Goal: Transaction & Acquisition: Purchase product/service

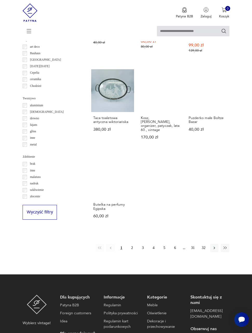
scroll to position [474, 0]
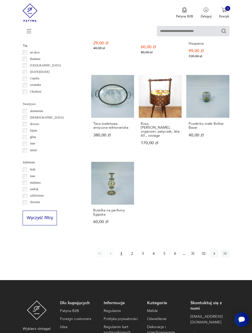
click at [212, 256] on icon "button" at bounding box center [214, 254] width 5 height 5
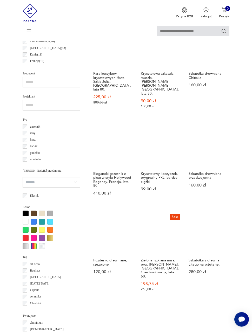
scroll to position [262, 0]
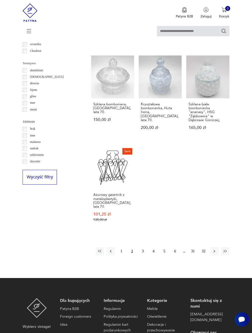
click at [216, 247] on button "button" at bounding box center [214, 251] width 8 height 8
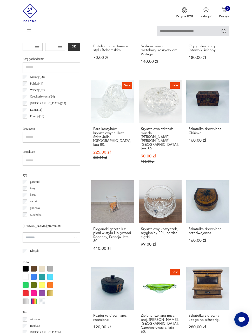
scroll to position [110, 0]
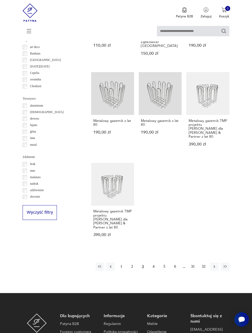
click at [216, 266] on button "button" at bounding box center [214, 267] width 8 height 8
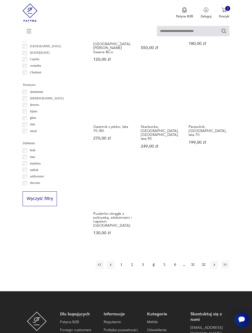
scroll to position [492, 0]
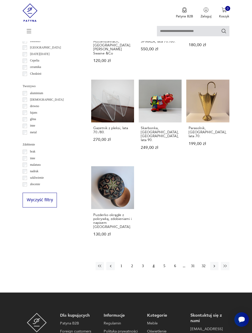
click at [210, 262] on button "button" at bounding box center [214, 266] width 8 height 8
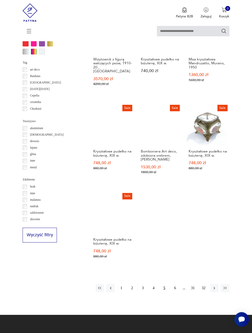
scroll to position [457, 0]
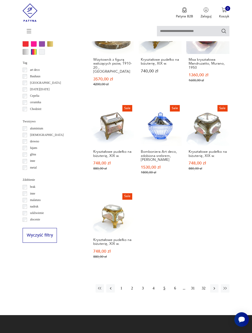
click at [215, 291] on icon "button" at bounding box center [214, 288] width 5 height 5
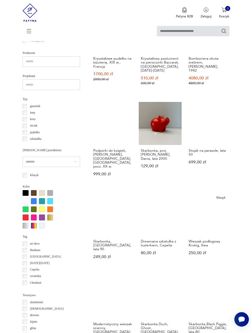
scroll to position [275, 0]
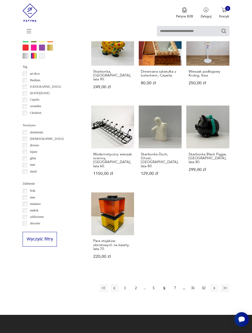
click at [215, 289] on icon "button" at bounding box center [214, 288] width 5 height 5
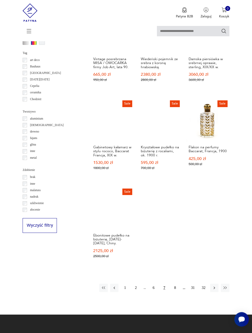
scroll to position [466, 0]
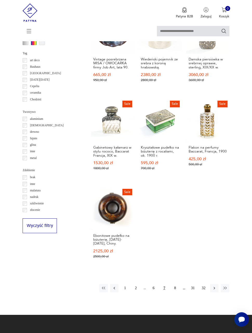
click at [214, 291] on icon "button" at bounding box center [214, 288] width 5 height 5
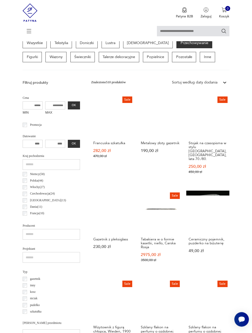
scroll to position [110, 0]
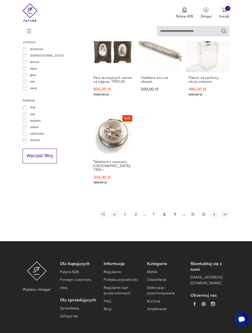
click at [212, 219] on button "button" at bounding box center [214, 215] width 8 height 8
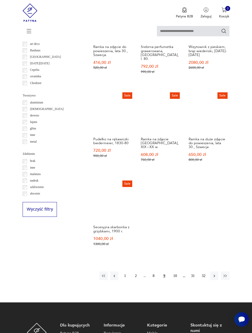
scroll to position [486, 0]
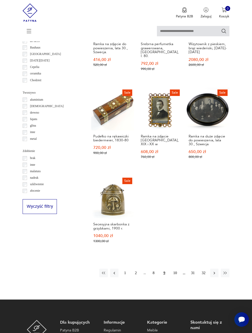
click at [217, 276] on icon "button" at bounding box center [214, 273] width 5 height 5
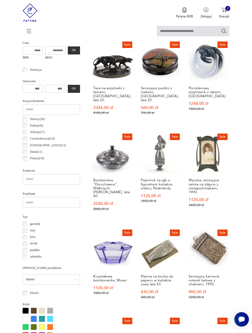
scroll to position [164, 0]
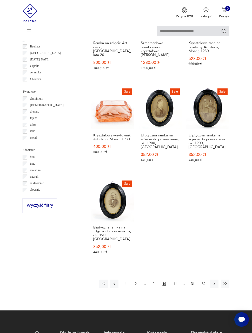
click at [212, 288] on button "button" at bounding box center [214, 284] width 8 height 8
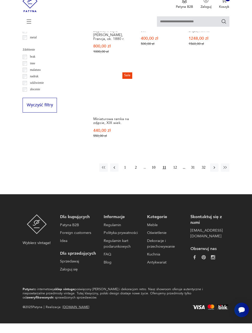
scroll to position [598, 0]
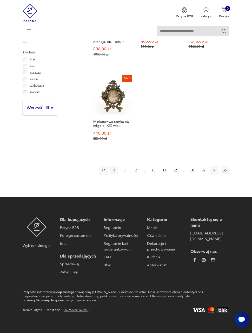
click at [213, 172] on icon "button" at bounding box center [214, 170] width 5 height 5
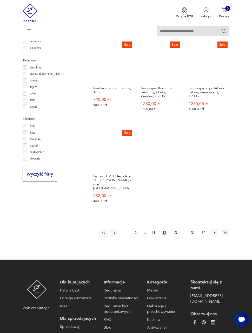
scroll to position [526, 0]
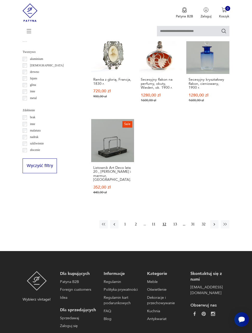
click at [215, 227] on icon "button" at bounding box center [214, 224] width 5 height 5
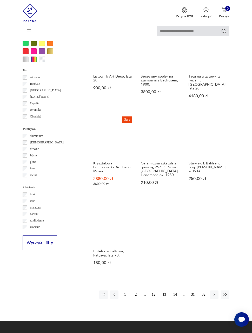
scroll to position [440, 0]
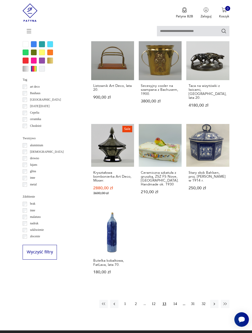
click at [212, 307] on icon "button" at bounding box center [214, 304] width 5 height 5
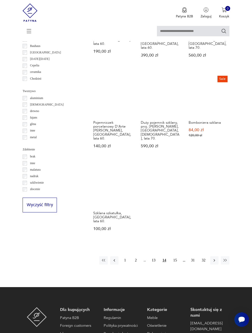
scroll to position [486, 0]
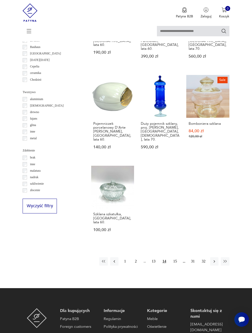
click at [212, 261] on button "button" at bounding box center [214, 262] width 8 height 8
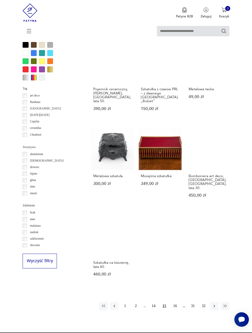
scroll to position [431, 0]
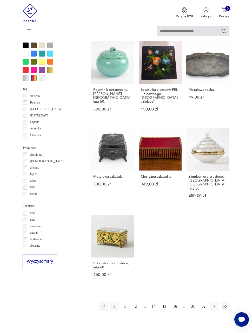
click at [214, 305] on icon "button" at bounding box center [214, 307] width 5 height 5
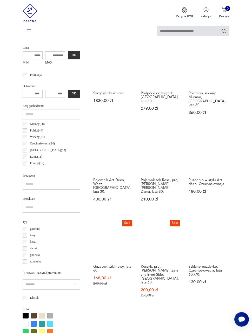
scroll to position [160, 0]
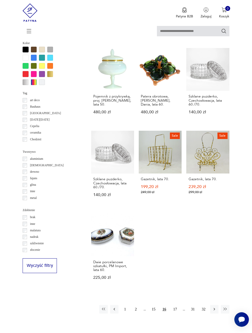
click at [215, 312] on icon "button" at bounding box center [214, 309] width 5 height 5
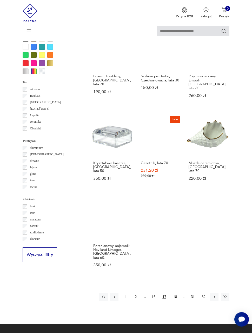
scroll to position [437, 0]
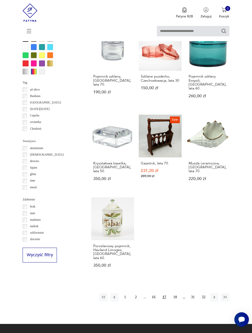
click at [217, 295] on icon "button" at bounding box center [214, 297] width 5 height 5
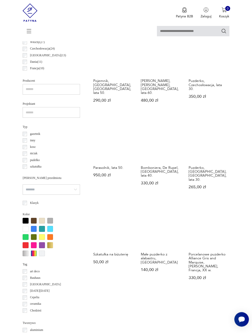
scroll to position [255, 0]
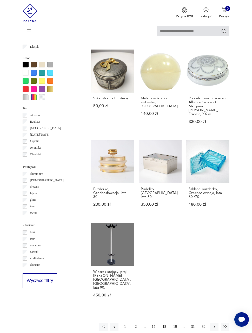
click at [214, 326] on icon "button" at bounding box center [214, 327] width 2 height 3
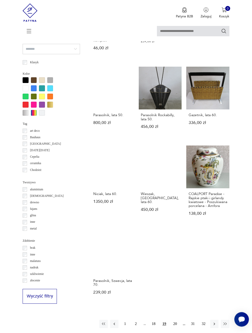
scroll to position [396, 0]
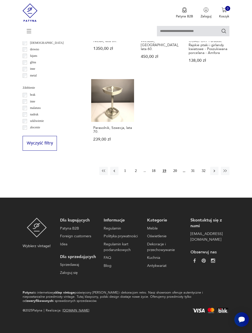
click at [214, 173] on icon "button" at bounding box center [214, 171] width 5 height 5
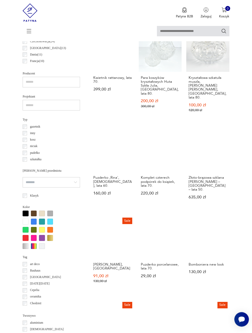
scroll to position [262, 0]
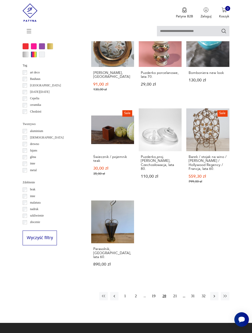
click at [214, 294] on icon "button" at bounding box center [214, 296] width 5 height 5
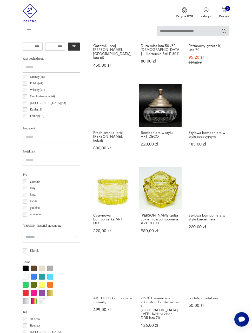
scroll to position [218, 0]
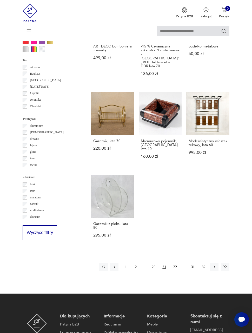
click at [217, 271] on button "button" at bounding box center [214, 267] width 8 height 8
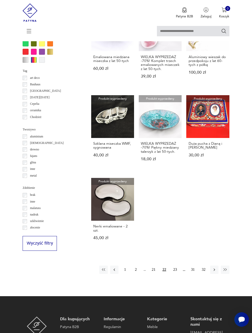
scroll to position [448, 0]
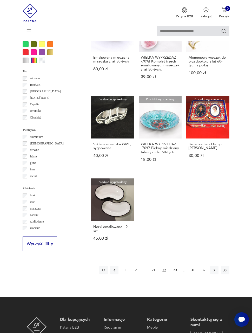
click at [214, 273] on icon "button" at bounding box center [214, 270] width 5 height 5
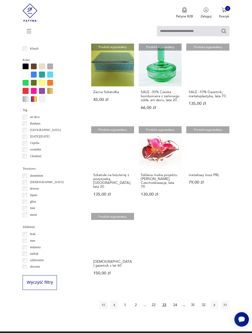
scroll to position [411, 0]
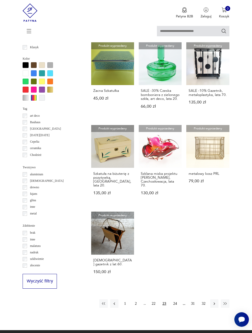
click at [213, 306] on icon "button" at bounding box center [214, 304] width 5 height 5
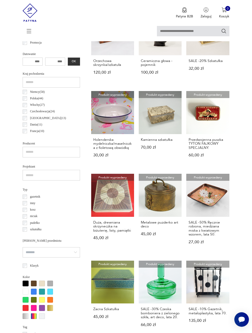
scroll to position [110, 0]
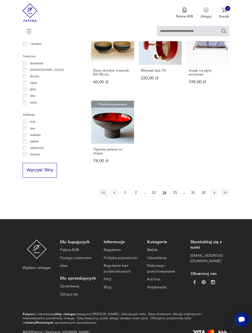
click at [212, 197] on button "button" at bounding box center [214, 193] width 8 height 8
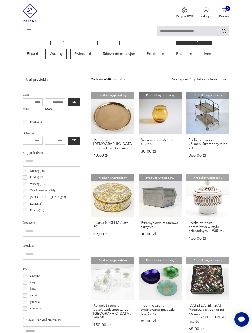
scroll to position [110, 0]
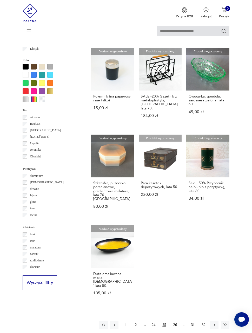
click at [213, 323] on icon "button" at bounding box center [214, 325] width 5 height 5
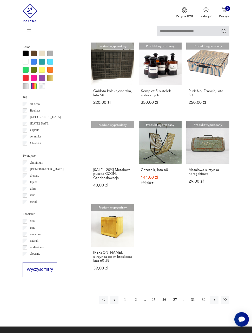
scroll to position [422, 0]
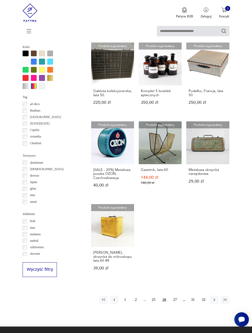
click at [217, 304] on button "button" at bounding box center [214, 300] width 8 height 8
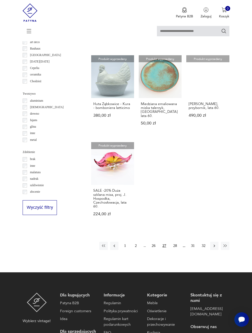
scroll to position [478, 0]
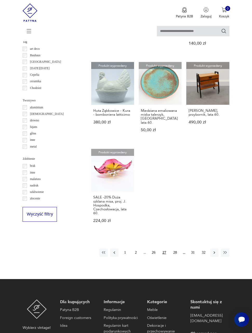
click at [213, 257] on button "button" at bounding box center [214, 253] width 8 height 8
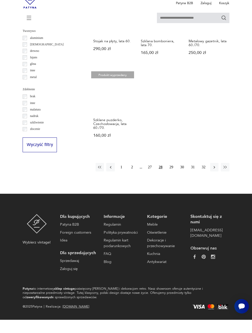
scroll to position [555, 0]
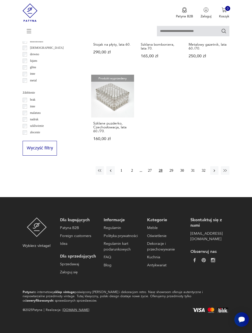
click at [212, 175] on button "button" at bounding box center [214, 170] width 8 height 8
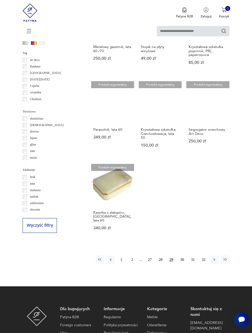
scroll to position [462, 0]
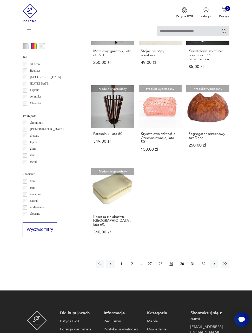
click at [213, 266] on icon "button" at bounding box center [214, 264] width 5 height 5
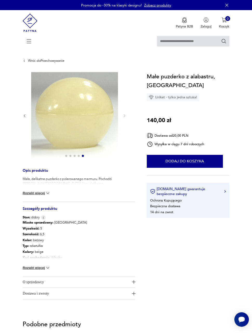
click at [53, 267] on div "Miasto sprzedawcy : Kraków Wysokość : 5 Szerokość : 6,5 Kolor: beżowy Typ : szk…" at bounding box center [79, 248] width 113 height 57
click at [50, 267] on img at bounding box center [47, 268] width 5 height 5
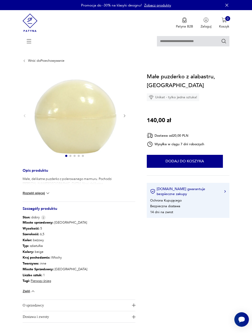
click at [47, 192] on img at bounding box center [47, 193] width 5 height 5
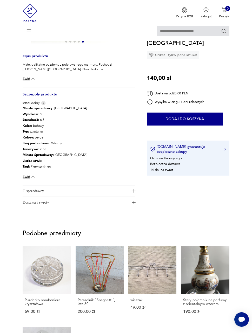
scroll to position [113, 0]
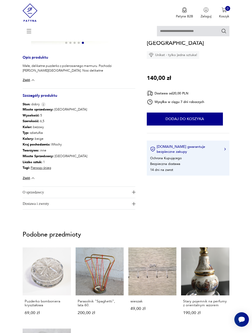
click at [135, 203] on img "button" at bounding box center [134, 204] width 4 height 4
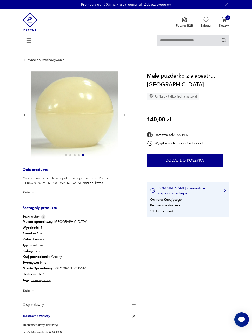
scroll to position [0, 0]
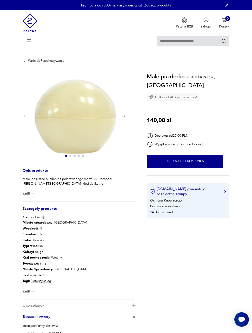
click at [208, 168] on button "Dodaj do koszyka" at bounding box center [185, 161] width 76 height 13
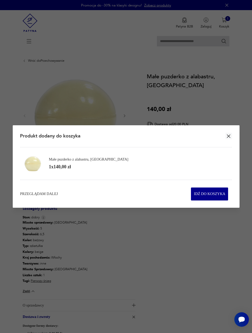
click at [216, 193] on span "Idź do koszyka" at bounding box center [209, 194] width 31 height 12
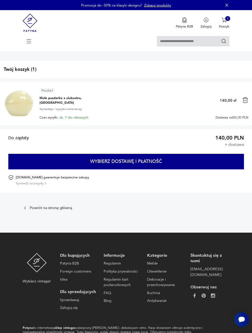
click at [214, 161] on button "Wybierz dostawę i płatność" at bounding box center [126, 162] width 236 height 16
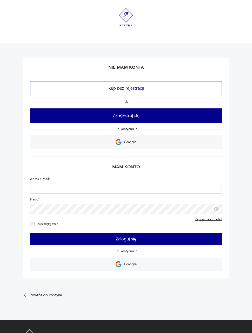
click at [187, 117] on button "Zarejestruj się" at bounding box center [126, 116] width 192 height 15
click at [174, 115] on button "Zarejestruj się" at bounding box center [126, 116] width 192 height 15
click at [183, 142] on link "Google" at bounding box center [126, 142] width 192 height 13
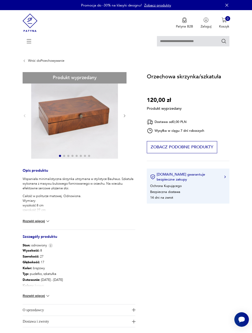
click at [124, 118] on div "Produkt wyprzedany Opis produktu Wspaniała minimalistyczna skrzynka utrzymana w…" at bounding box center [79, 200] width 113 height 256
click at [126, 117] on div "Produkt wyprzedany Opis produktu Wspaniała minimalistyczna skrzynka utrzymana w…" at bounding box center [79, 200] width 113 height 256
click at [124, 119] on div "Produkt wyprzedany Opis produktu Wspaniała minimalistyczna skrzynka utrzymana w…" at bounding box center [79, 200] width 113 height 256
click at [126, 118] on div "Produkt wyprzedany Opis produktu Wspaniała minimalistyczna skrzynka utrzymana w…" at bounding box center [79, 200] width 113 height 256
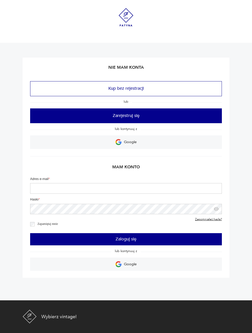
click at [154, 193] on input "Adres e-mail *" at bounding box center [126, 188] width 192 height 11
type input "**********"
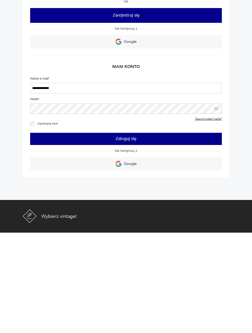
click at [190, 233] on button "Zaloguj się" at bounding box center [126, 239] width 192 height 12
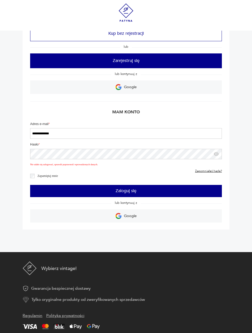
click at [166, 193] on button "Zaloguj się" at bounding box center [126, 191] width 192 height 12
click at [217, 156] on icon "button" at bounding box center [216, 154] width 5 height 4
click at [149, 190] on button "Zaloguj się" at bounding box center [126, 191] width 192 height 12
click at [159, 193] on button "Zaloguj się" at bounding box center [126, 191] width 192 height 12
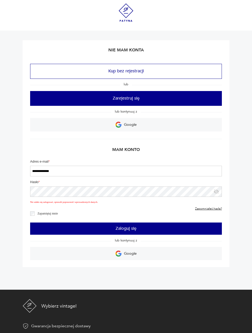
scroll to position [17, 0]
click at [160, 126] on link "Google" at bounding box center [126, 124] width 192 height 13
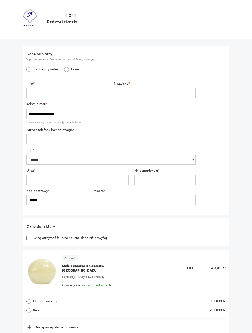
click at [99, 93] on input "text" at bounding box center [67, 93] width 82 height 10
type input "*******"
click at [163, 93] on input "text" at bounding box center [155, 93] width 82 height 10
type input "****"
click at [117, 141] on input "tel" at bounding box center [85, 139] width 118 height 10
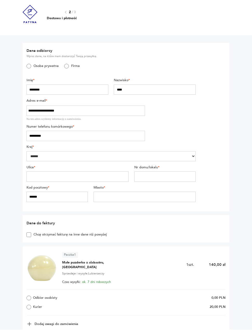
type input "*********"
click at [108, 178] on input "text" at bounding box center [77, 180] width 102 height 10
click at [169, 176] on input "text" at bounding box center [164, 180] width 61 height 10
click at [109, 176] on input "**********" at bounding box center [77, 180] width 102 height 10
type input "**********"
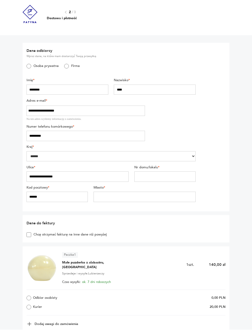
click at [164, 178] on input "text" at bounding box center [164, 180] width 61 height 10
type input "*"
click at [80, 197] on input "******" at bounding box center [56, 200] width 61 height 10
type input "******"
click at [194, 198] on input "text" at bounding box center [144, 200] width 102 height 10
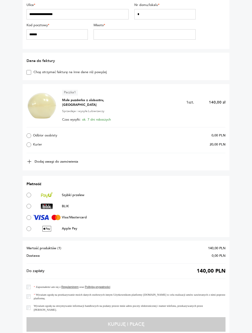
scroll to position [151, 0]
click at [203, 157] on div "Paczka 1 Małe puzderko z alabastru, Włochy 1 szt. 140,00 zł Sprzedaje i wysyła:…" at bounding box center [126, 127] width 206 height 86
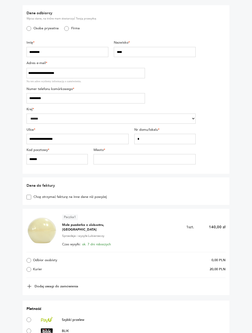
scroll to position [42, 0]
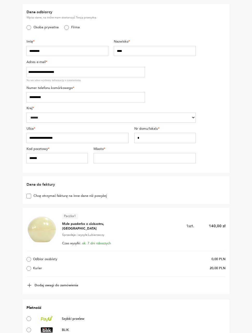
click at [36, 286] on button "Dodaj uwagi do zamówienia" at bounding box center [52, 286] width 52 height 6
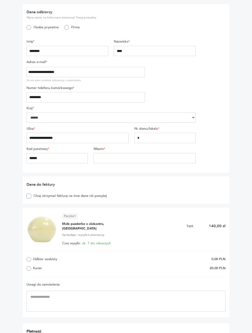
click at [66, 297] on textarea at bounding box center [125, 301] width 199 height 21
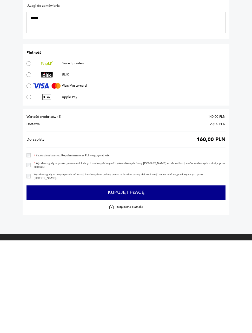
scroll to position [222, 0]
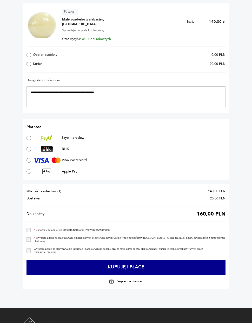
click at [74, 97] on textarea "**********" at bounding box center [125, 107] width 199 height 21
click at [79, 97] on textarea "**********" at bounding box center [125, 107] width 199 height 21
type textarea "**********"
click at [70, 97] on textarea "**********" at bounding box center [125, 107] width 199 height 21
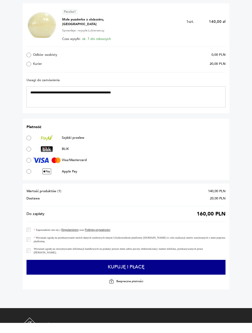
click at [130, 97] on textarea "**********" at bounding box center [125, 107] width 199 height 21
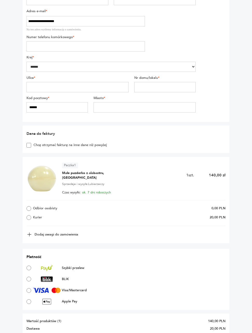
scroll to position [78, 0]
click at [164, 232] on div "Dodaj uwagi do zamówienia" at bounding box center [125, 235] width 199 height 6
click at [103, 234] on div "Dodaj uwagi do zamówienia" at bounding box center [125, 235] width 199 height 6
click at [59, 236] on button "Dodaj uwagi do zamówienia" at bounding box center [52, 235] width 52 height 6
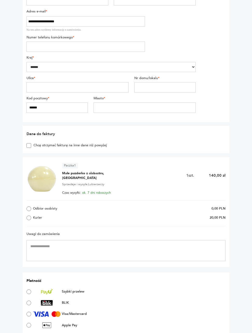
click at [87, 249] on textarea at bounding box center [125, 250] width 199 height 21
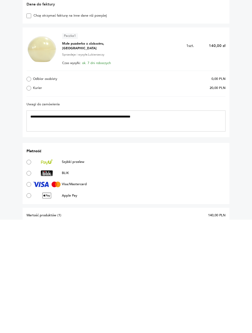
type textarea "**********"
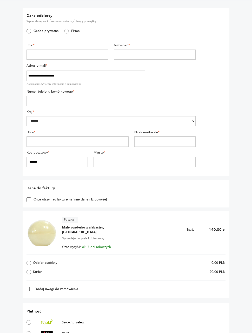
scroll to position [59, 0]
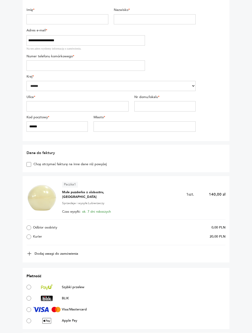
click at [91, 22] on input "text" at bounding box center [67, 19] width 82 height 10
type input "*******"
click at [153, 18] on input "text" at bounding box center [155, 20] width 82 height 10
type input "****"
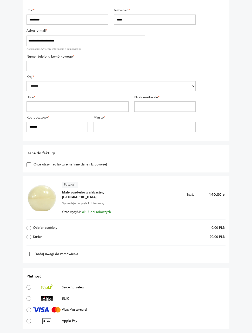
click at [86, 66] on input "tel" at bounding box center [85, 66] width 118 height 10
type input "*********"
click at [88, 104] on input "text" at bounding box center [77, 107] width 102 height 10
type input "**********"
click at [164, 107] on input "text" at bounding box center [164, 107] width 61 height 10
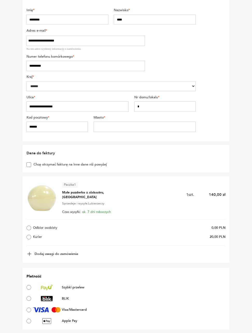
type input "*"
click at [73, 125] on input "******" at bounding box center [56, 127] width 61 height 10
type input "******"
click at [137, 126] on input "text" at bounding box center [144, 127] width 102 height 10
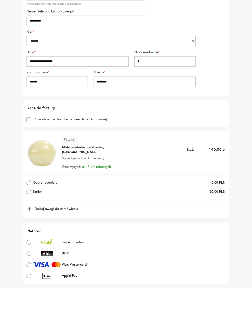
type input "*******"
click at [90, 251] on div "Dodaj uwagi do zamówienia" at bounding box center [125, 254] width 199 height 6
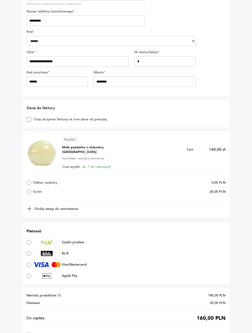
click at [61, 206] on button "Dodaj uwagi do zamówienia" at bounding box center [52, 209] width 52 height 6
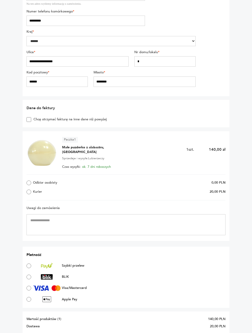
click at [49, 223] on textarea at bounding box center [125, 224] width 199 height 21
click at [51, 222] on textarea at bounding box center [125, 224] width 199 height 21
paste textarea "**********"
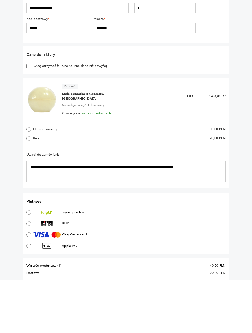
type textarea "**********"
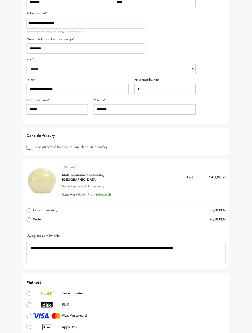
scroll to position [76, 0]
click at [173, 90] on input "*" at bounding box center [164, 89] width 61 height 10
type input "*"
click at [164, 110] on input "*******" at bounding box center [144, 109] width 102 height 10
type input "*"
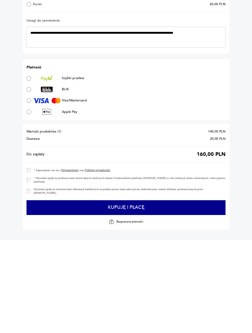
scroll to position [209, 0]
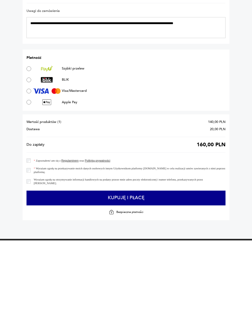
type input "*******"
click at [203, 284] on button "Kupuję i płacę" at bounding box center [125, 291] width 199 height 15
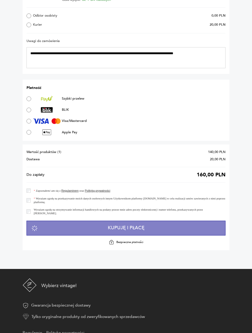
scroll to position [292, 0]
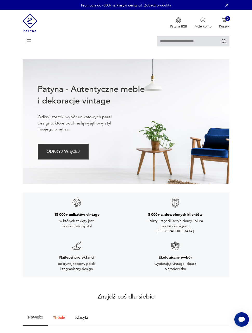
click at [131, 319] on div "Nowości % Sale Klasyki" at bounding box center [126, 318] width 206 height 17
click at [30, 44] on icon at bounding box center [29, 41] width 18 height 18
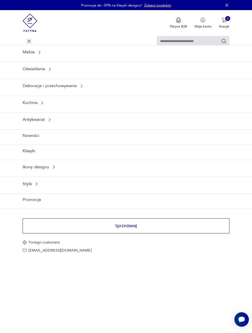
click at [30, 21] on img at bounding box center [30, 22] width 15 height 25
